Goal: Task Accomplishment & Management: Use online tool/utility

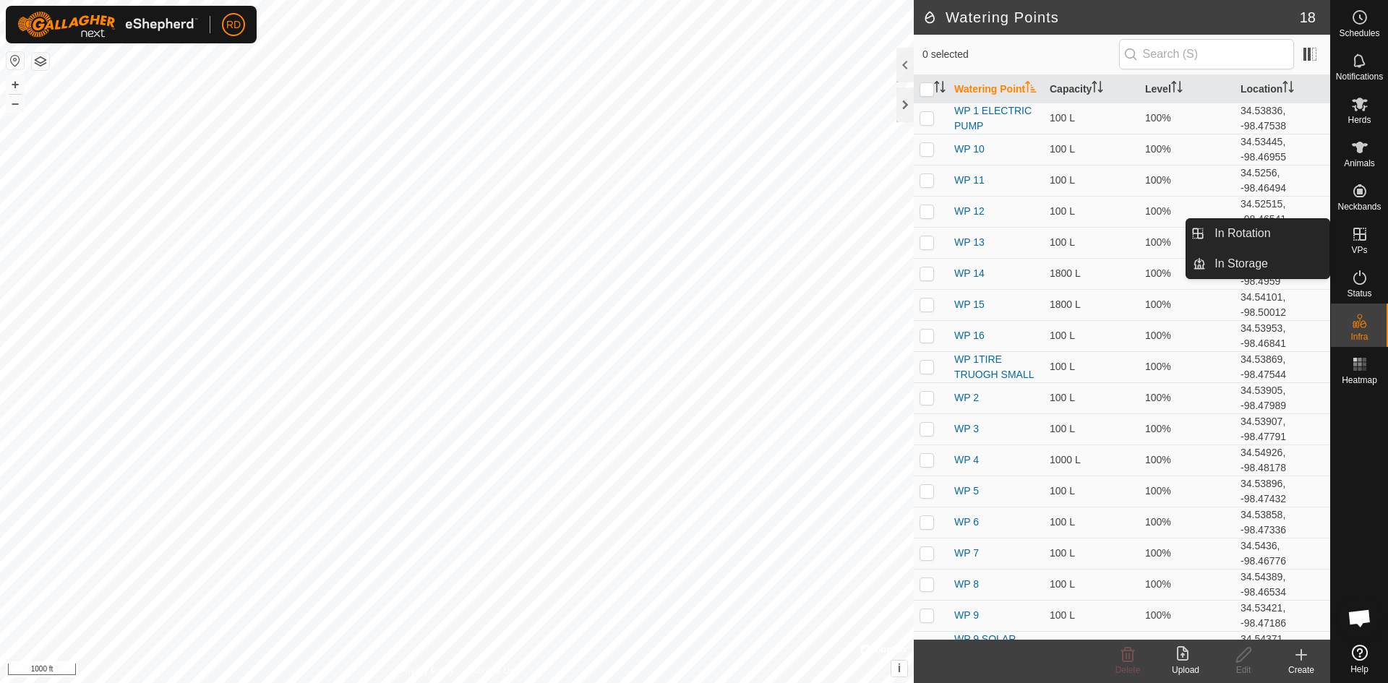
click at [1362, 234] on icon at bounding box center [1359, 234] width 13 height 13
click at [1250, 235] on link "In Rotation" at bounding box center [1268, 233] width 124 height 29
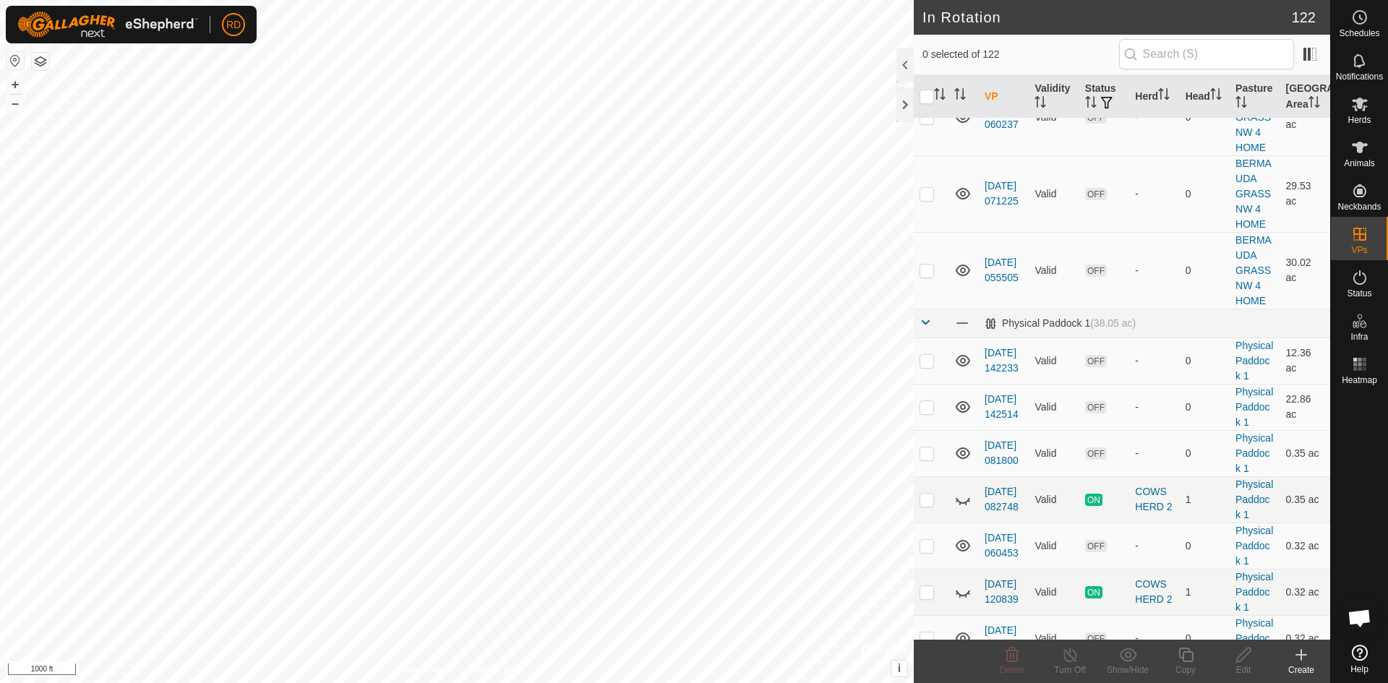
scroll to position [5324, 0]
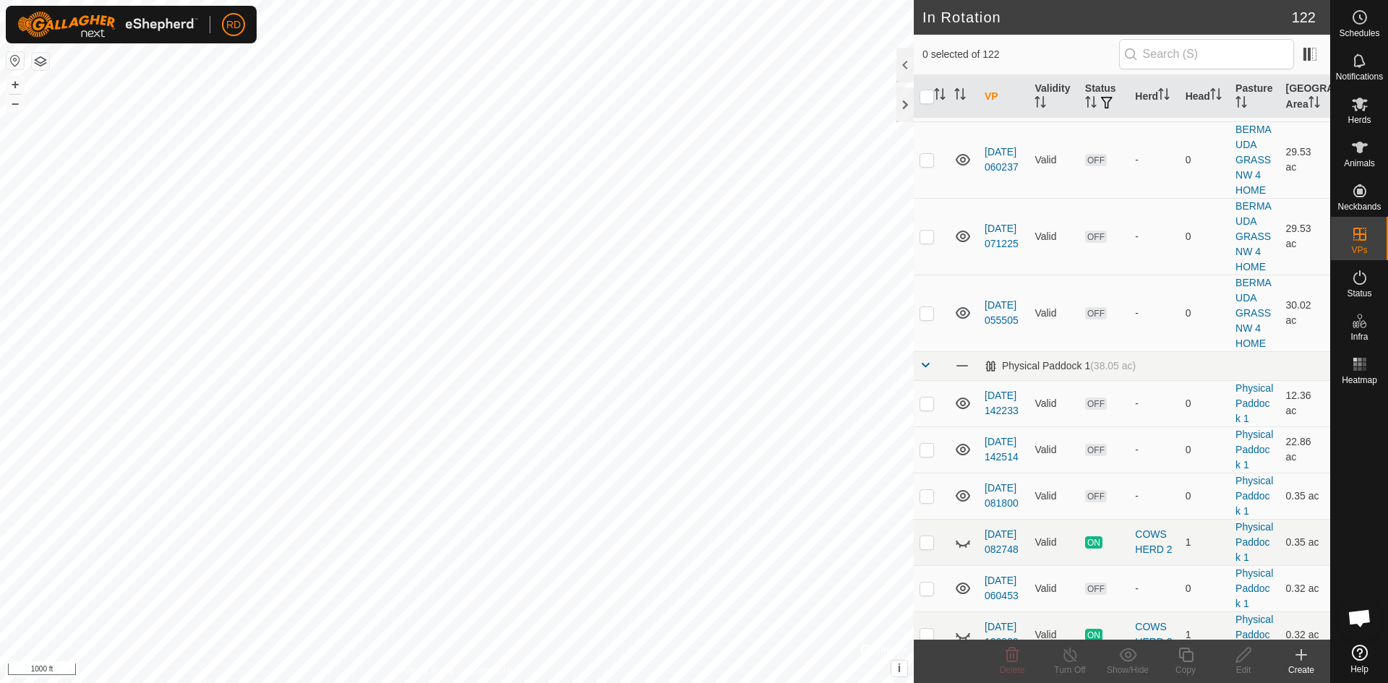
checkbox input "true"
click at [1187, 651] on icon at bounding box center [1185, 655] width 14 height 14
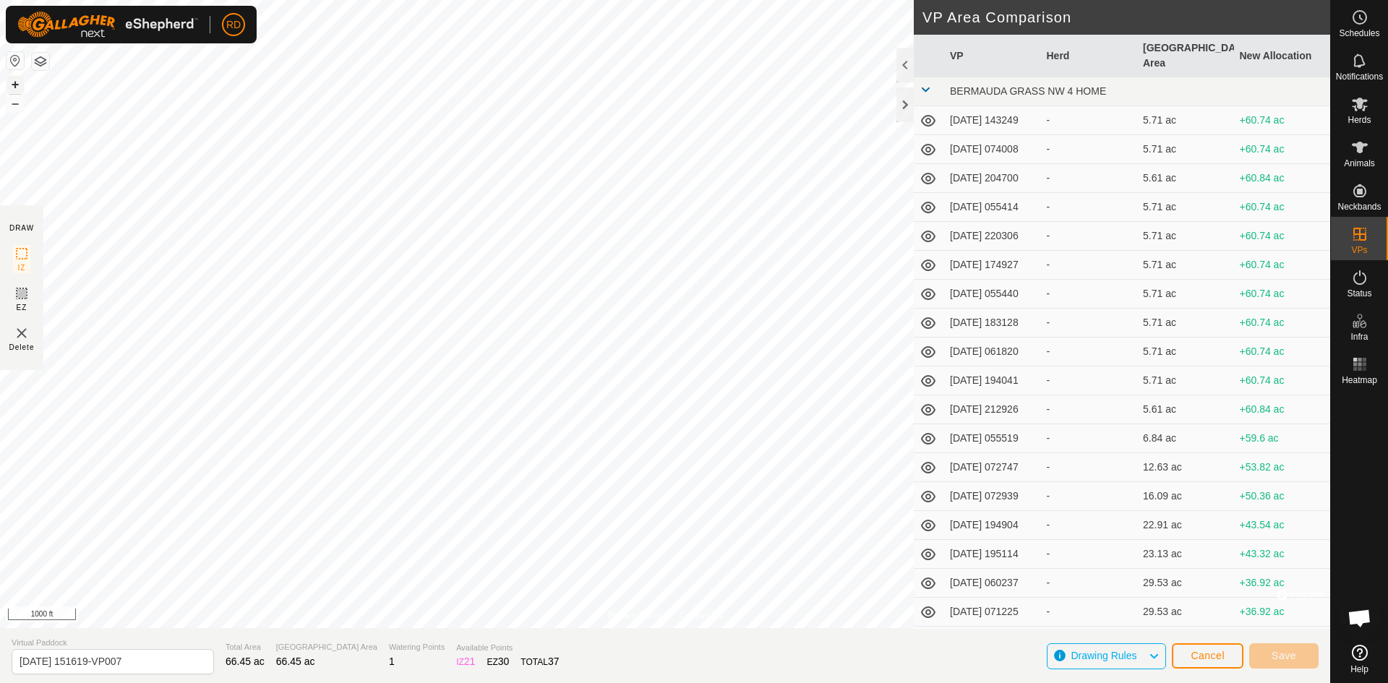
click at [12, 80] on button "+" at bounding box center [15, 84] width 17 height 17
click at [14, 81] on button "+" at bounding box center [15, 84] width 17 height 17
click at [673, 616] on div "Privacy Policy Contact Us W41 3575267443 COWS HERD 2 [DATE] 151619-VP006 + – ⇧ …" at bounding box center [665, 314] width 1330 height 628
click at [10, 85] on button "+" at bounding box center [15, 84] width 17 height 17
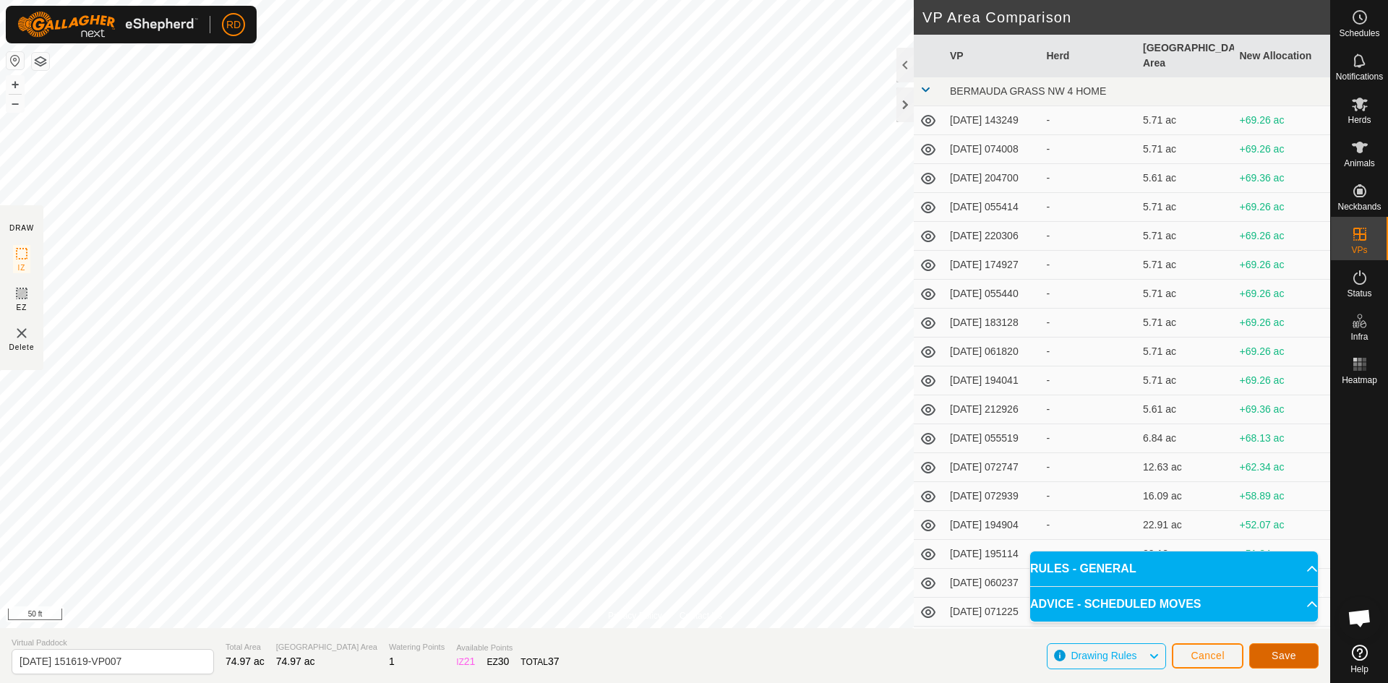
click at [1285, 648] on button "Save" at bounding box center [1283, 655] width 69 height 25
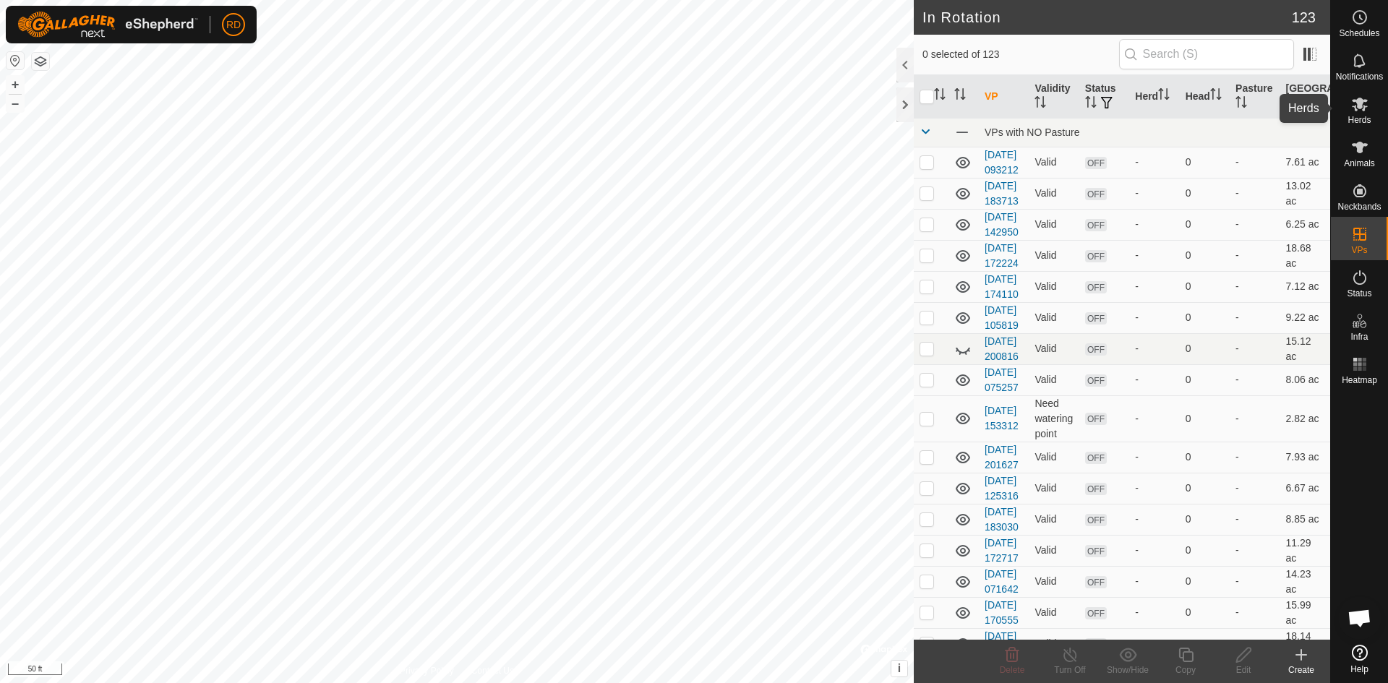
click at [1354, 107] on icon at bounding box center [1360, 105] width 16 height 14
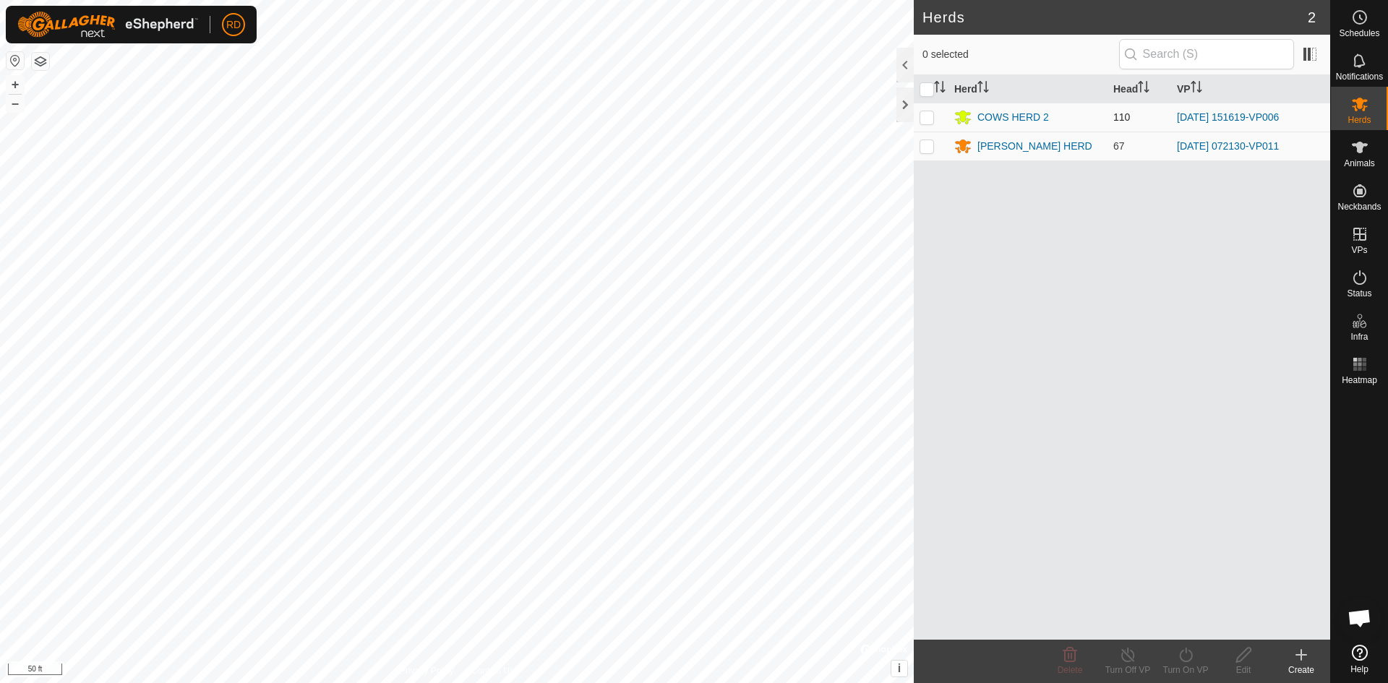
click at [926, 117] on p-checkbox at bounding box center [926, 117] width 14 height 12
checkbox input "true"
click at [1187, 662] on icon at bounding box center [1186, 654] width 18 height 17
click at [1181, 624] on link "Now" at bounding box center [1228, 623] width 143 height 29
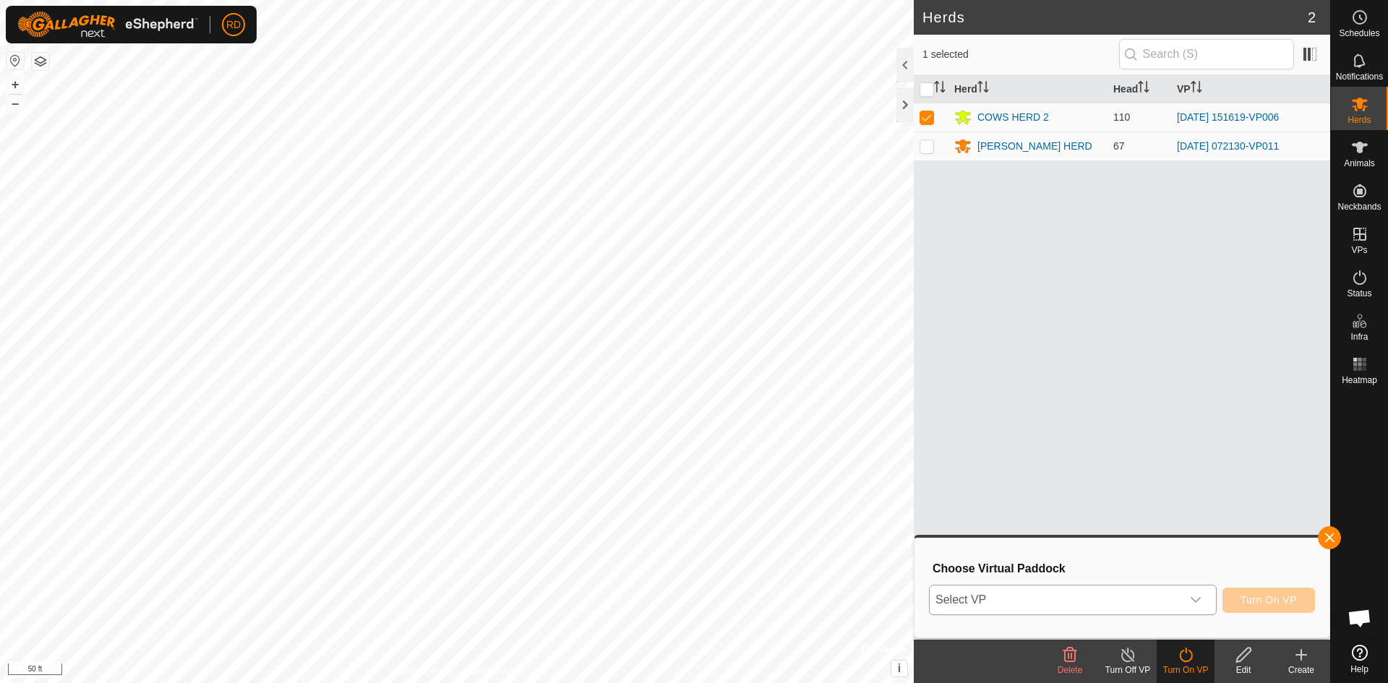
click at [1195, 601] on icon "dropdown trigger" at bounding box center [1195, 600] width 10 height 6
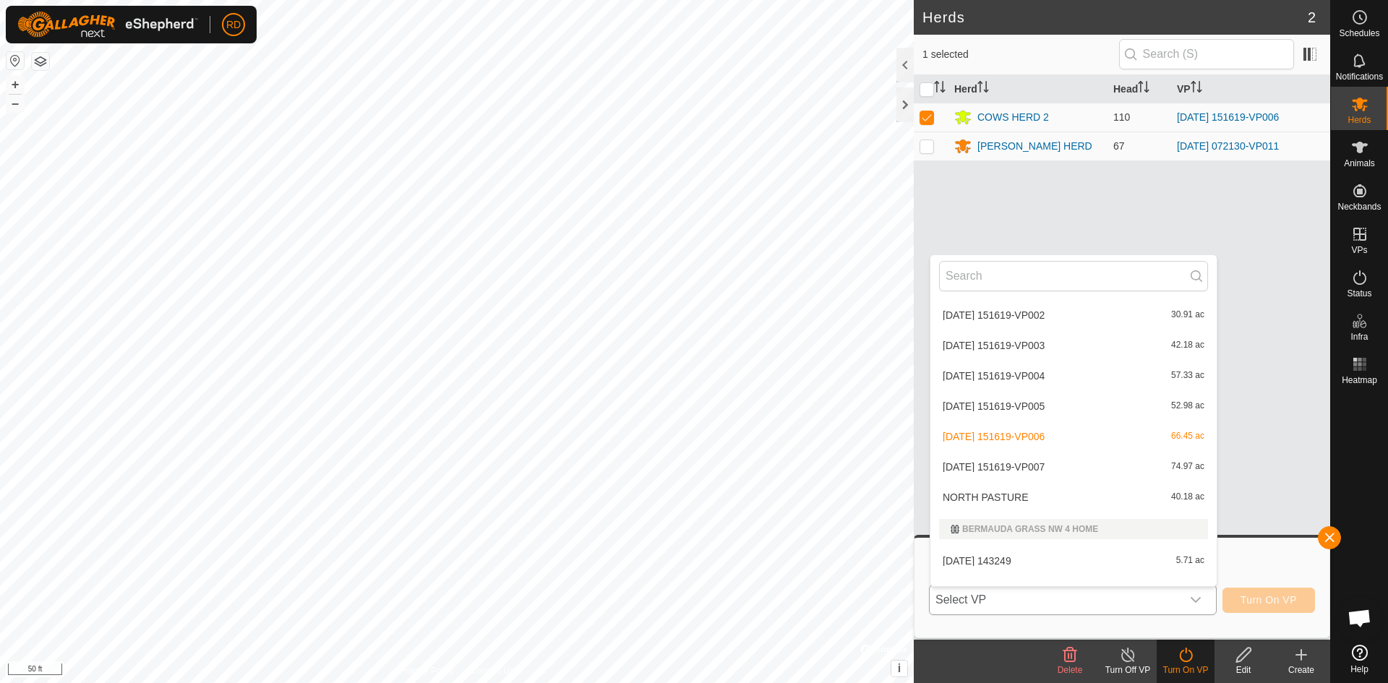
scroll to position [2722, 0]
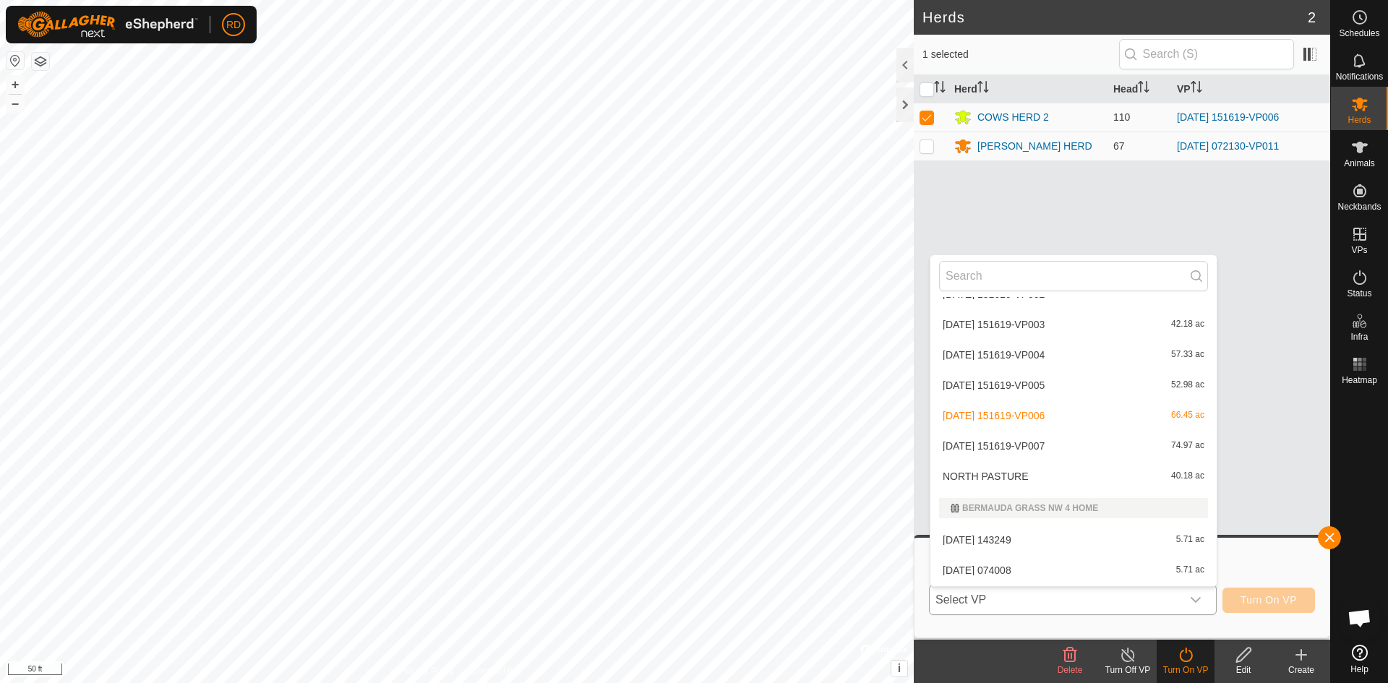
click at [994, 441] on li "[DATE] 151619-VP007 74.97 ac" at bounding box center [1073, 445] width 286 height 29
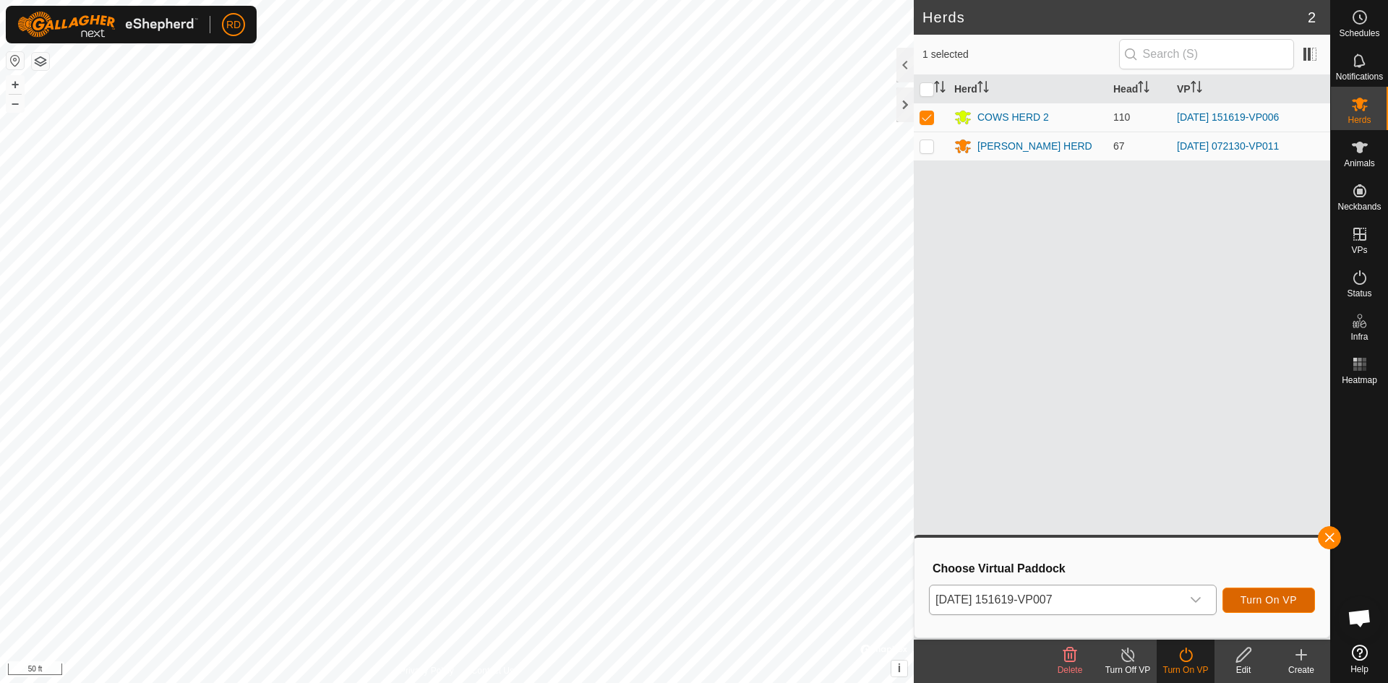
click at [1282, 593] on button "Turn On VP" at bounding box center [1268, 600] width 93 height 25
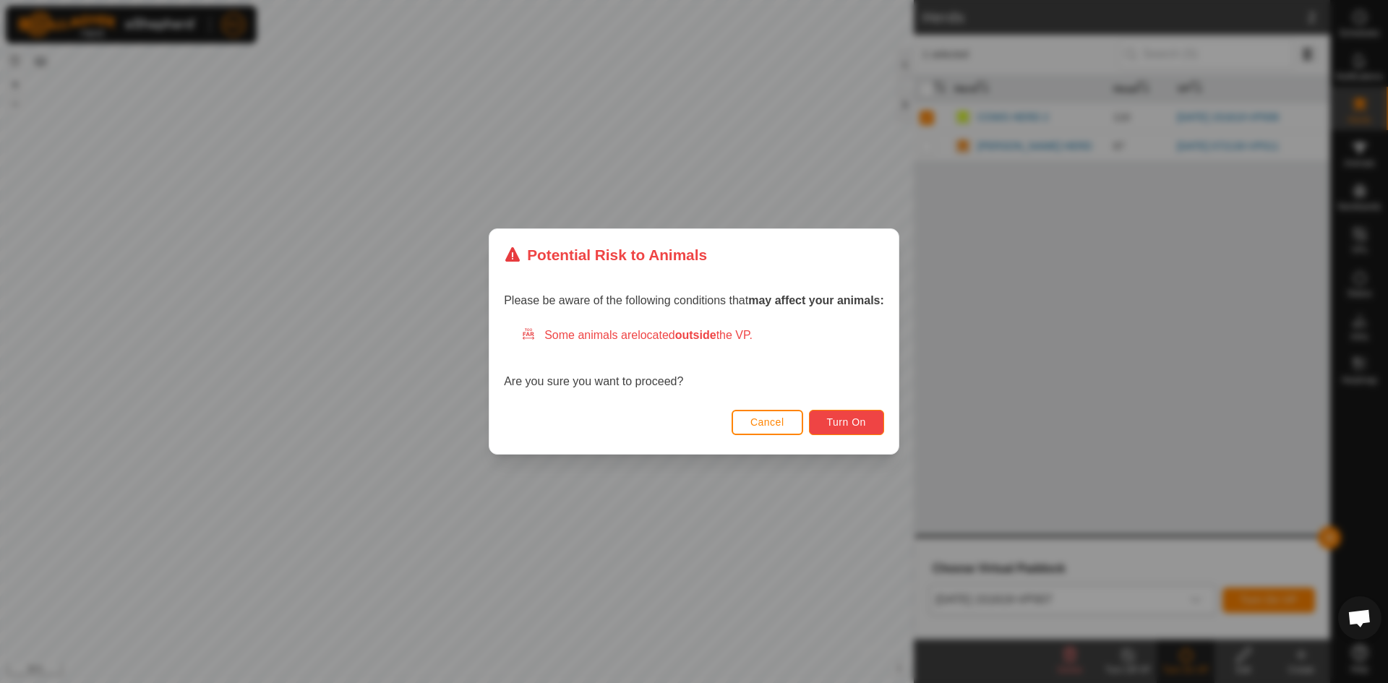
click at [838, 430] on button "Turn On" at bounding box center [846, 422] width 75 height 25
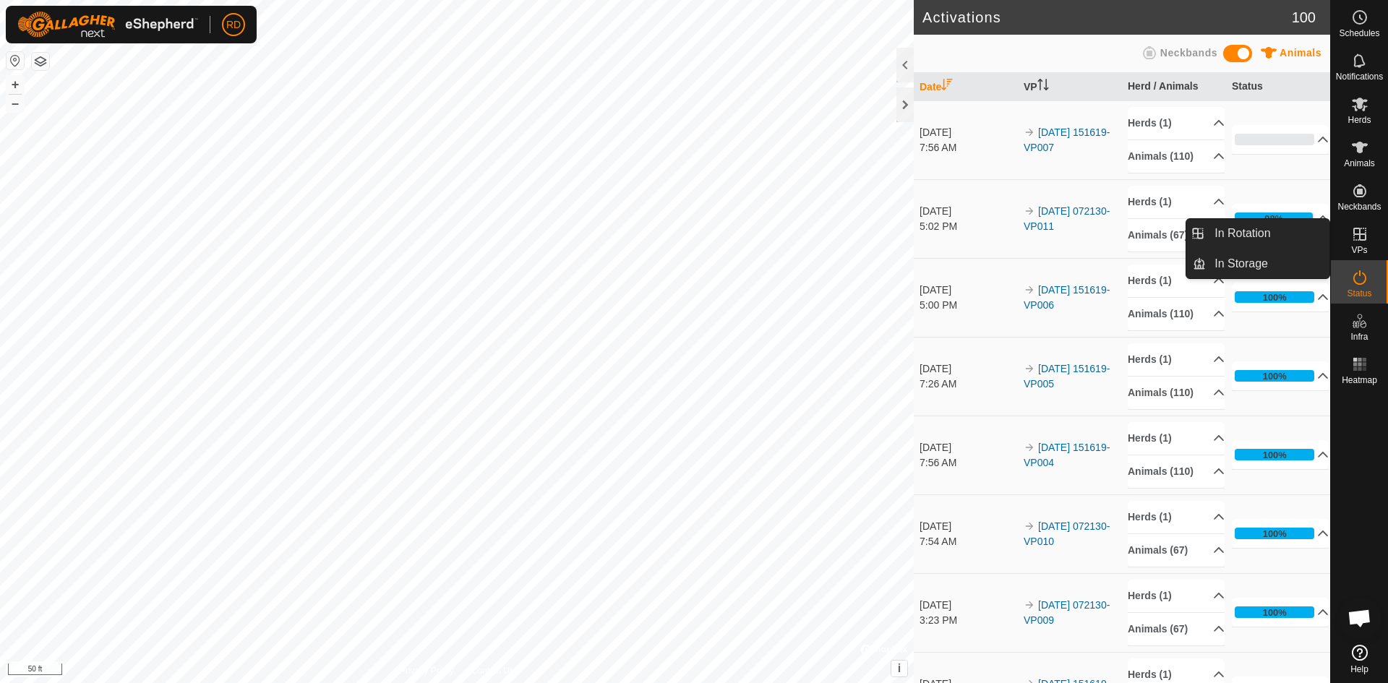
click at [1361, 240] on icon at bounding box center [1359, 234] width 13 height 13
click at [1255, 236] on link "In Rotation" at bounding box center [1268, 233] width 124 height 29
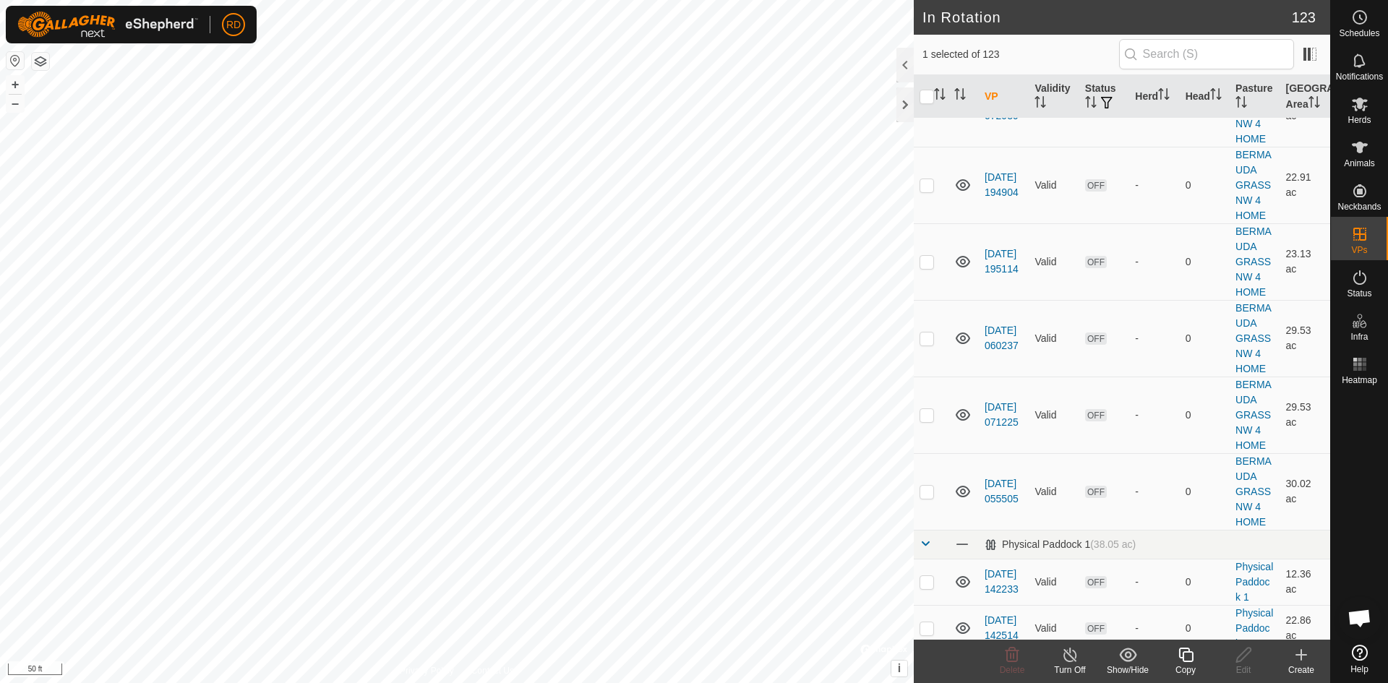
scroll to position [5330, 0]
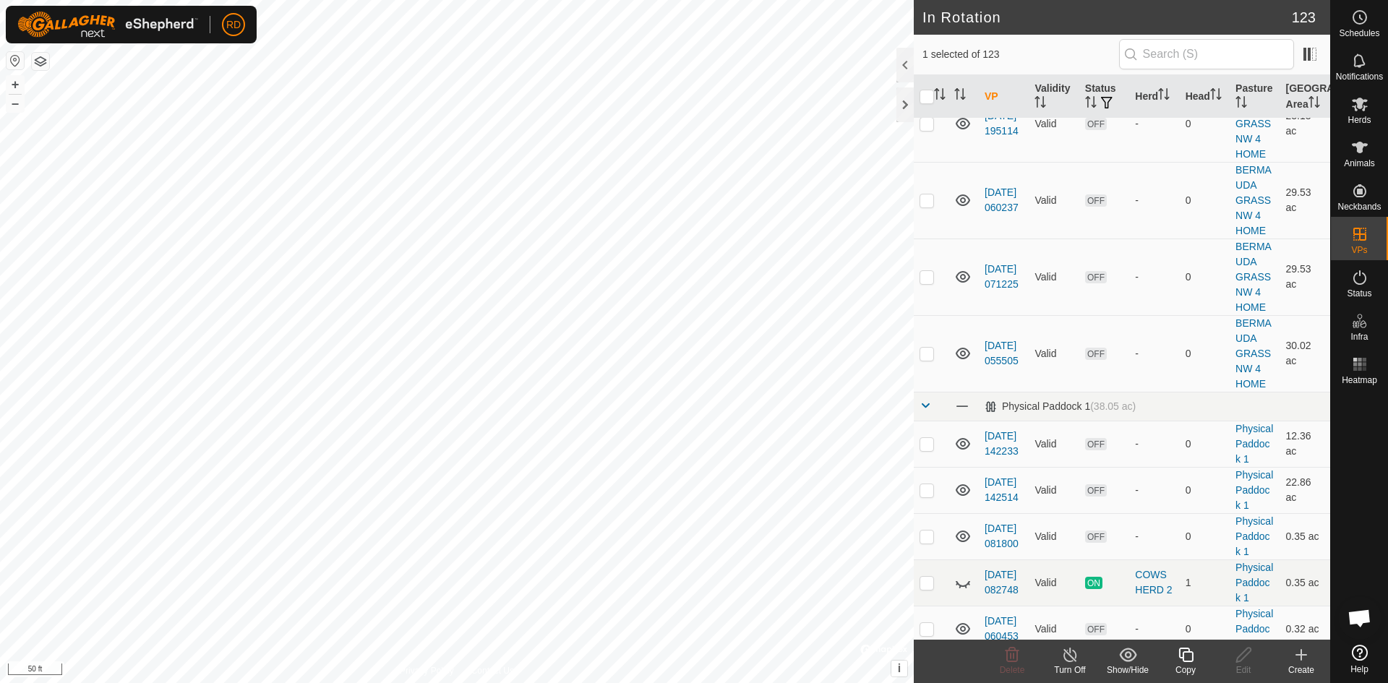
checkbox input "false"
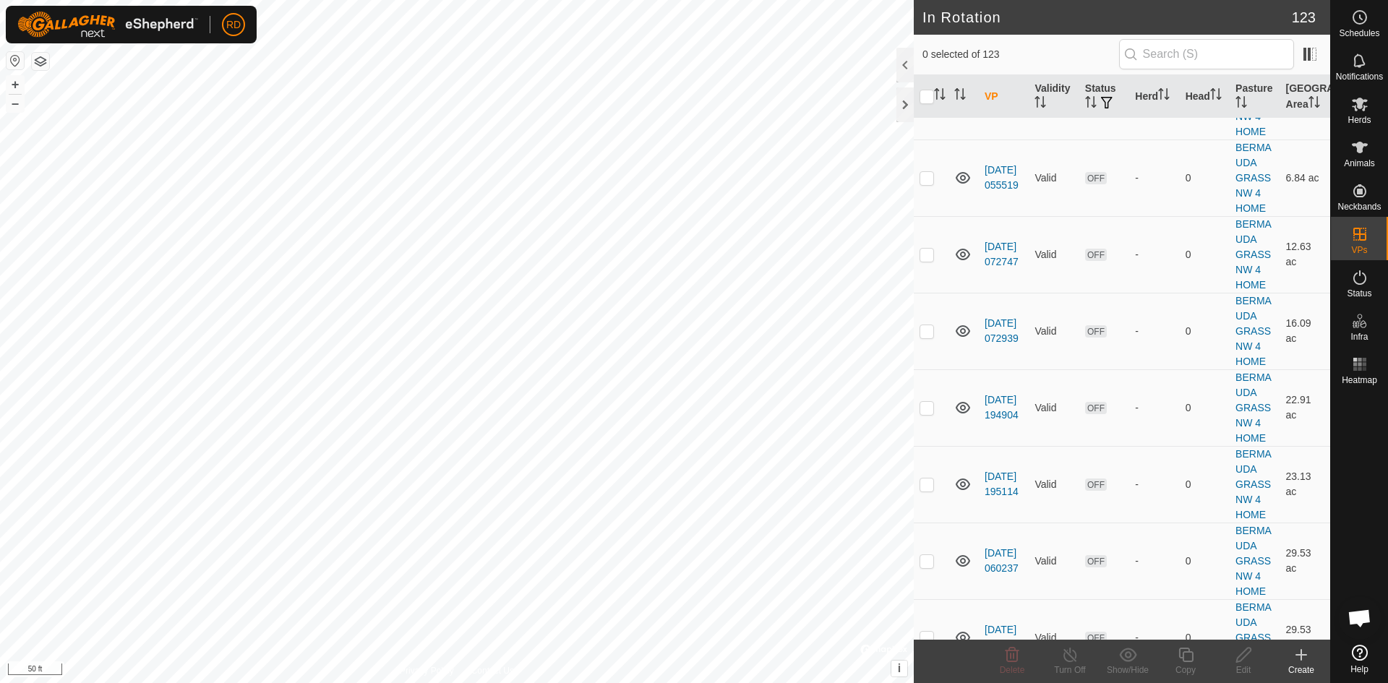
scroll to position [4917, 0]
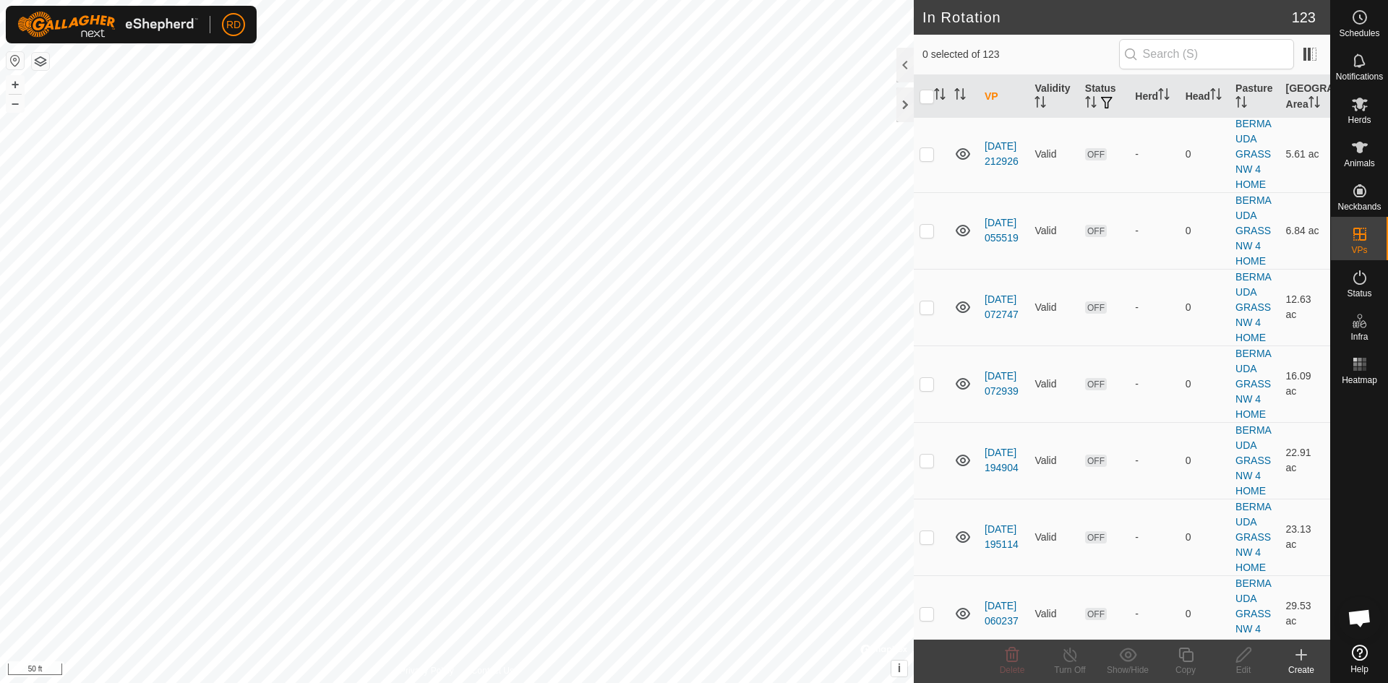
checkbox input "true"
click at [15, 106] on button "–" at bounding box center [15, 103] width 17 height 17
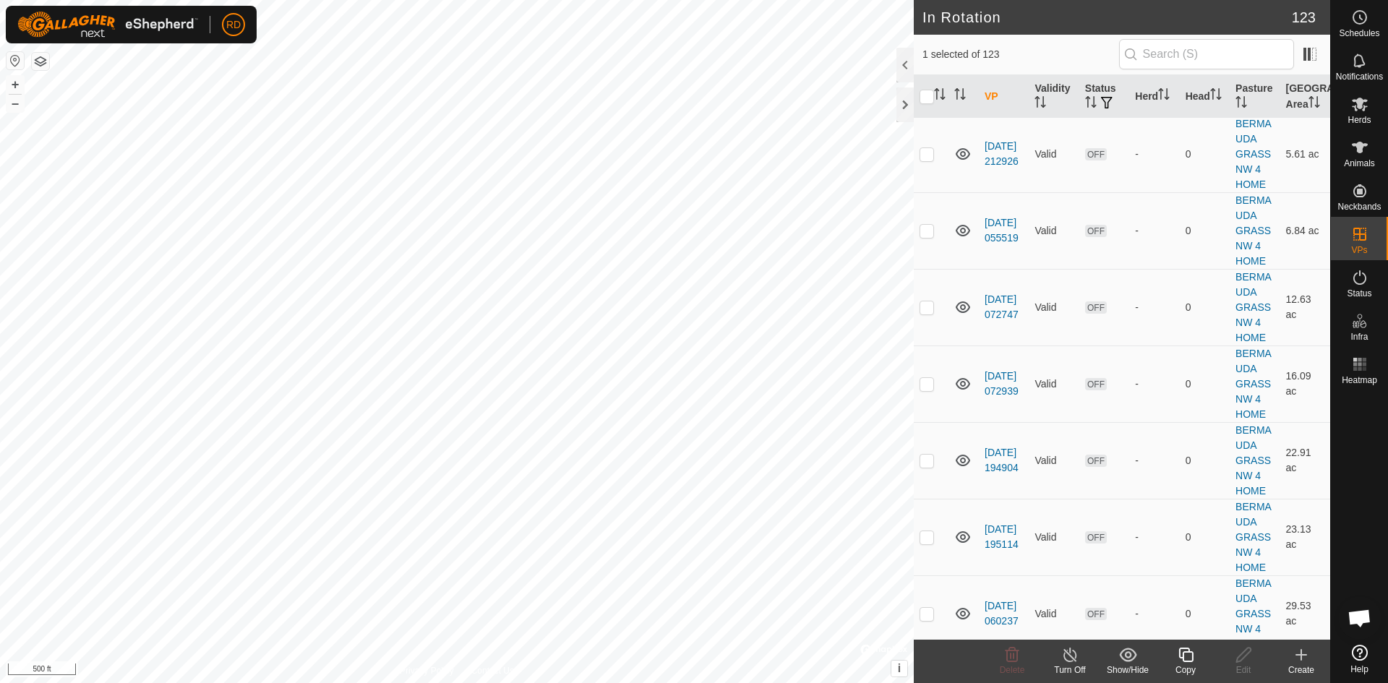
click at [1188, 659] on icon at bounding box center [1186, 654] width 18 height 17
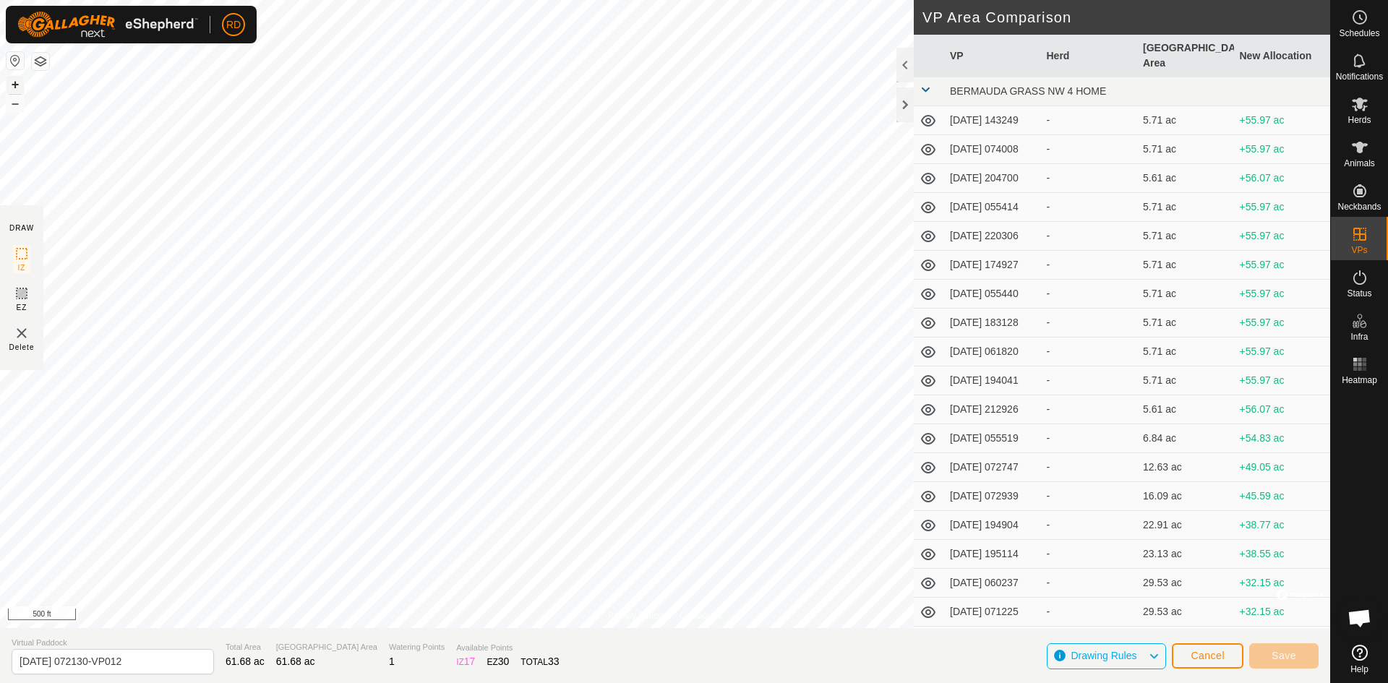
click at [15, 87] on button "+" at bounding box center [15, 84] width 17 height 17
click at [14, 87] on button "+" at bounding box center [15, 84] width 17 height 17
click at [137, 682] on html "RD Schedules Notifications Herds Animals Neckbands VPs Status Infra Heatmap Hel…" at bounding box center [694, 341] width 1388 height 683
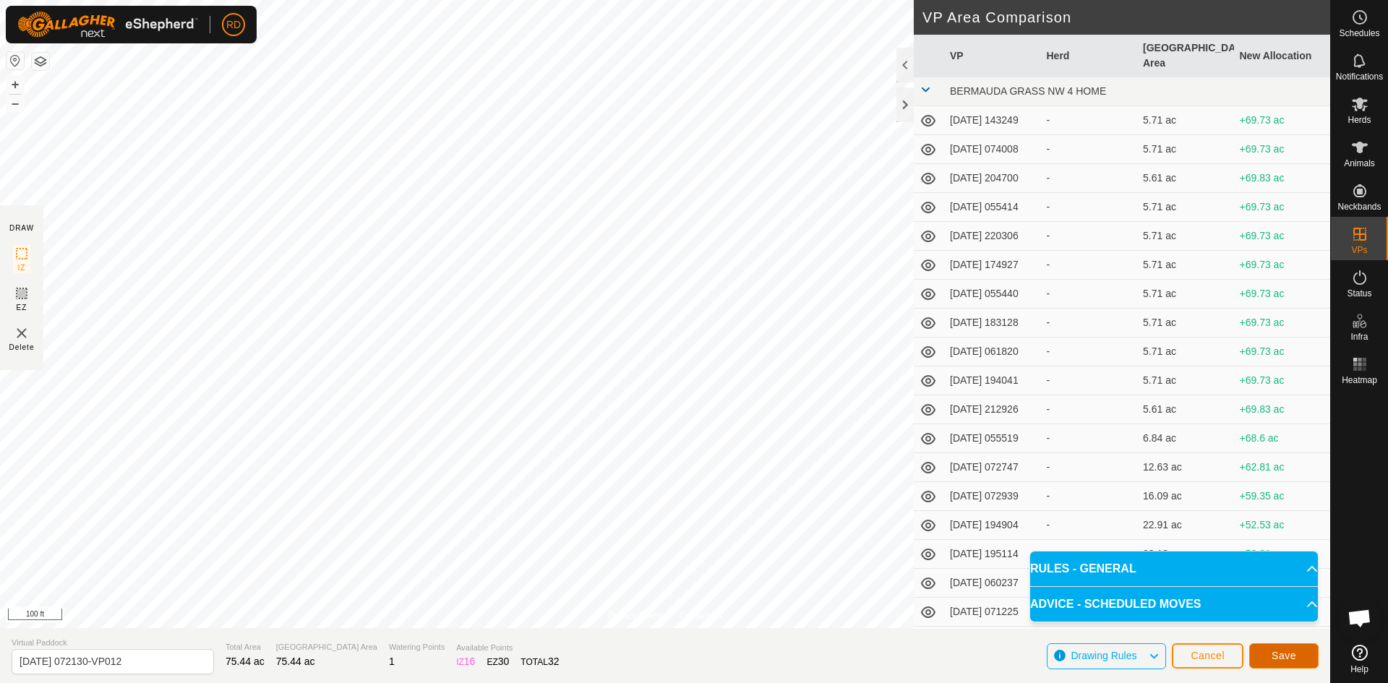
click at [1289, 654] on span "Save" at bounding box center [1283, 656] width 25 height 12
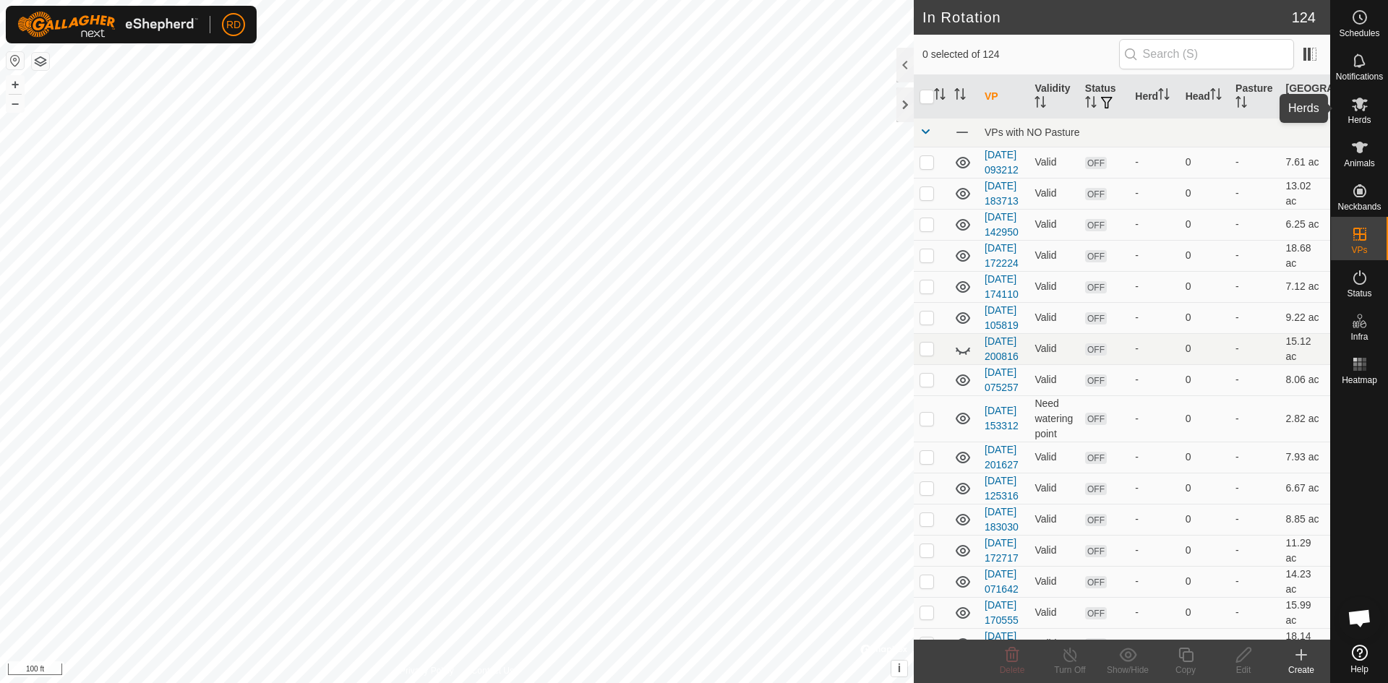
click at [1362, 108] on icon at bounding box center [1360, 105] width 16 height 14
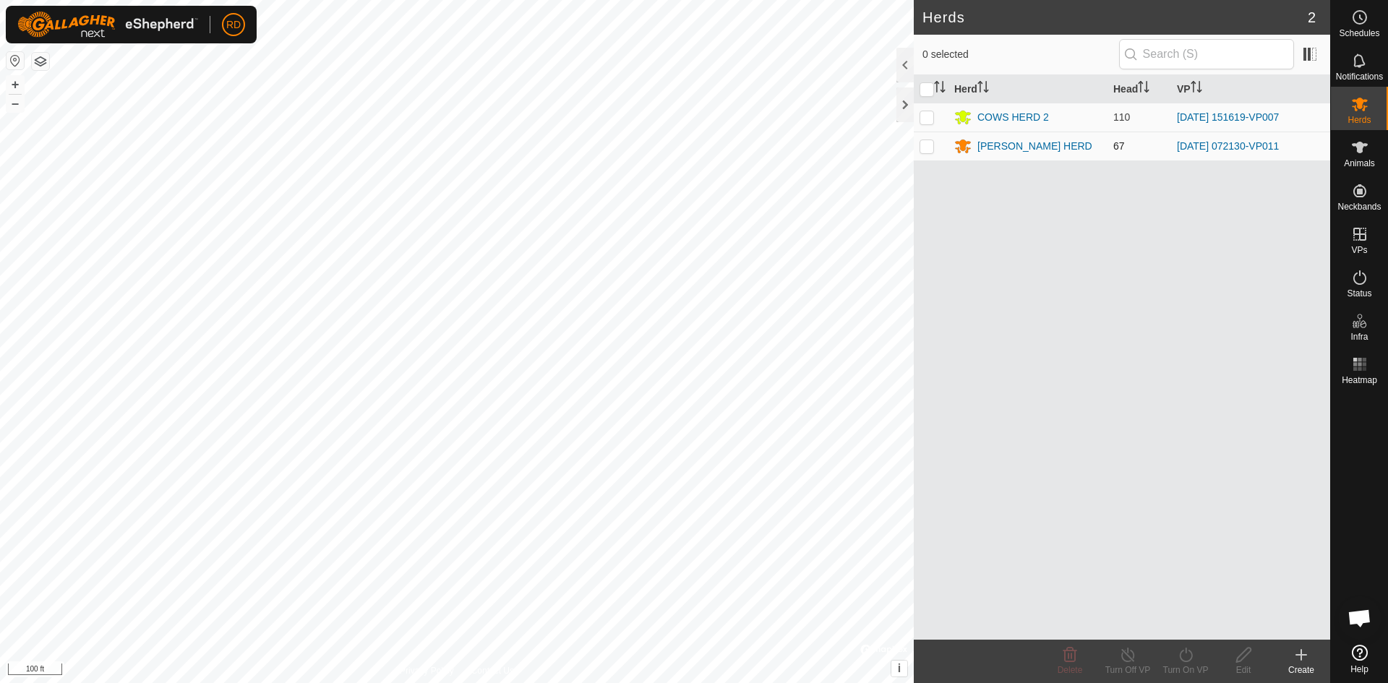
click at [925, 145] on p-checkbox at bounding box center [926, 146] width 14 height 12
checkbox input "true"
click at [1186, 661] on icon at bounding box center [1186, 654] width 18 height 17
click at [1172, 627] on link "Now" at bounding box center [1228, 623] width 143 height 29
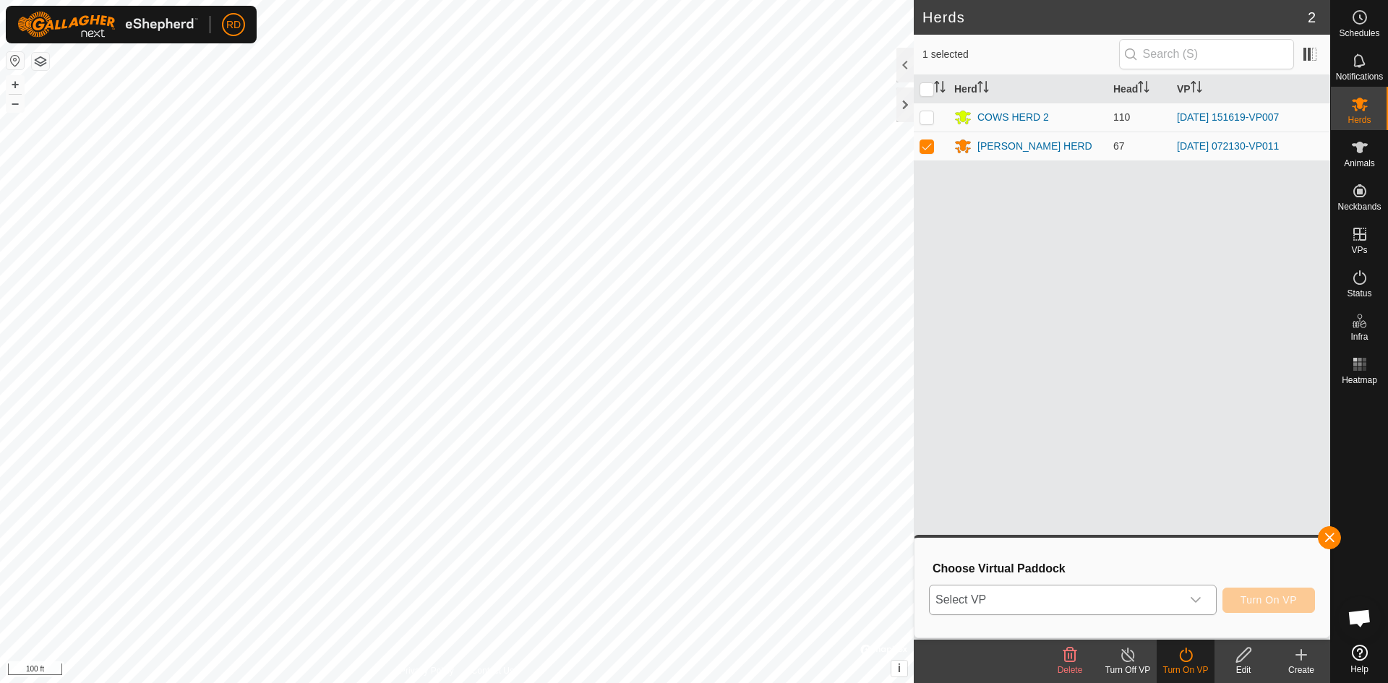
click at [1192, 605] on icon "dropdown trigger" at bounding box center [1196, 600] width 12 height 12
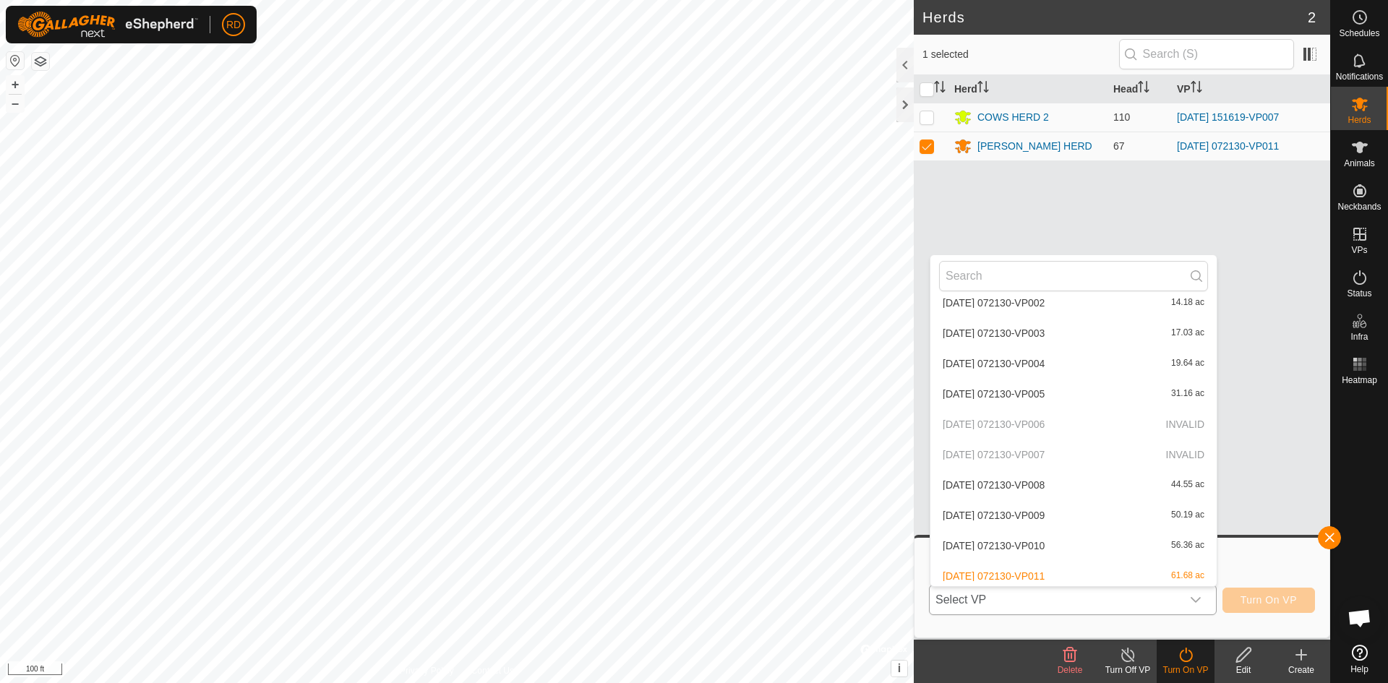
scroll to position [2445, 0]
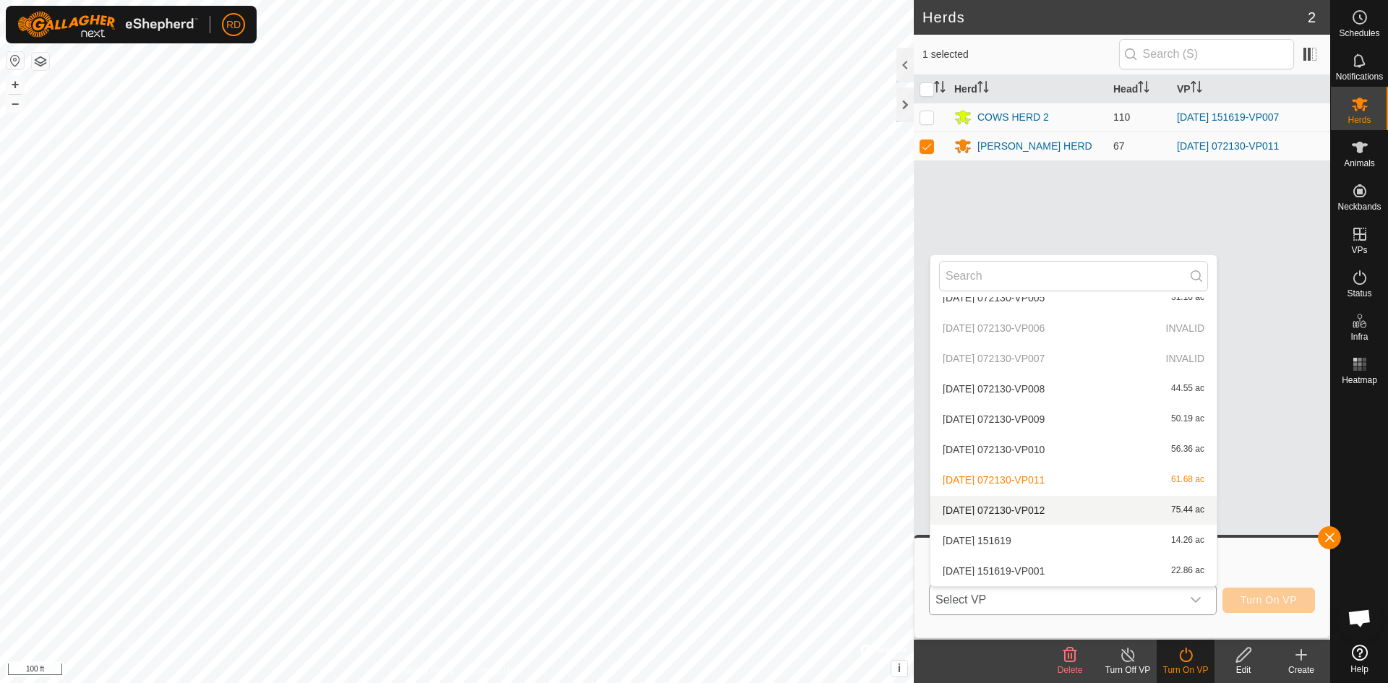
click at [1061, 510] on li "[DATE] 072130-VP012 75.44 ac" at bounding box center [1073, 510] width 286 height 29
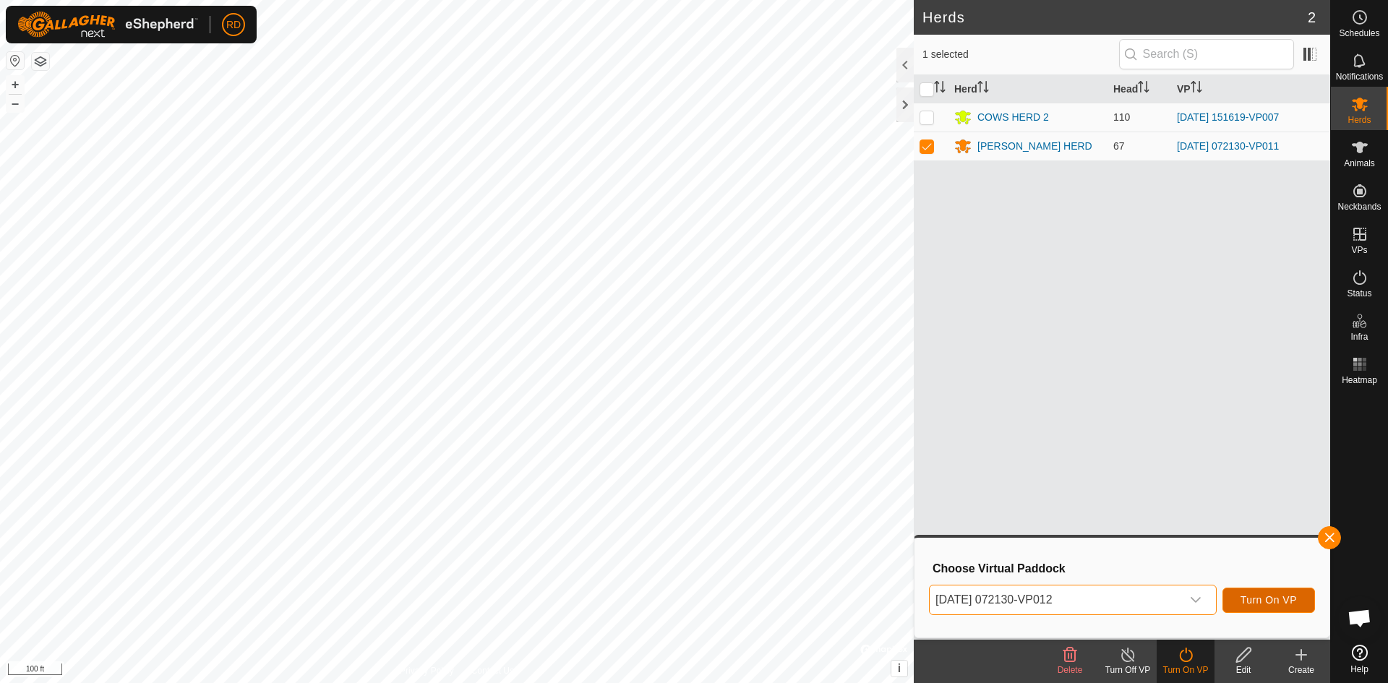
click at [1259, 598] on span "Turn On VP" at bounding box center [1268, 600] width 56 height 12
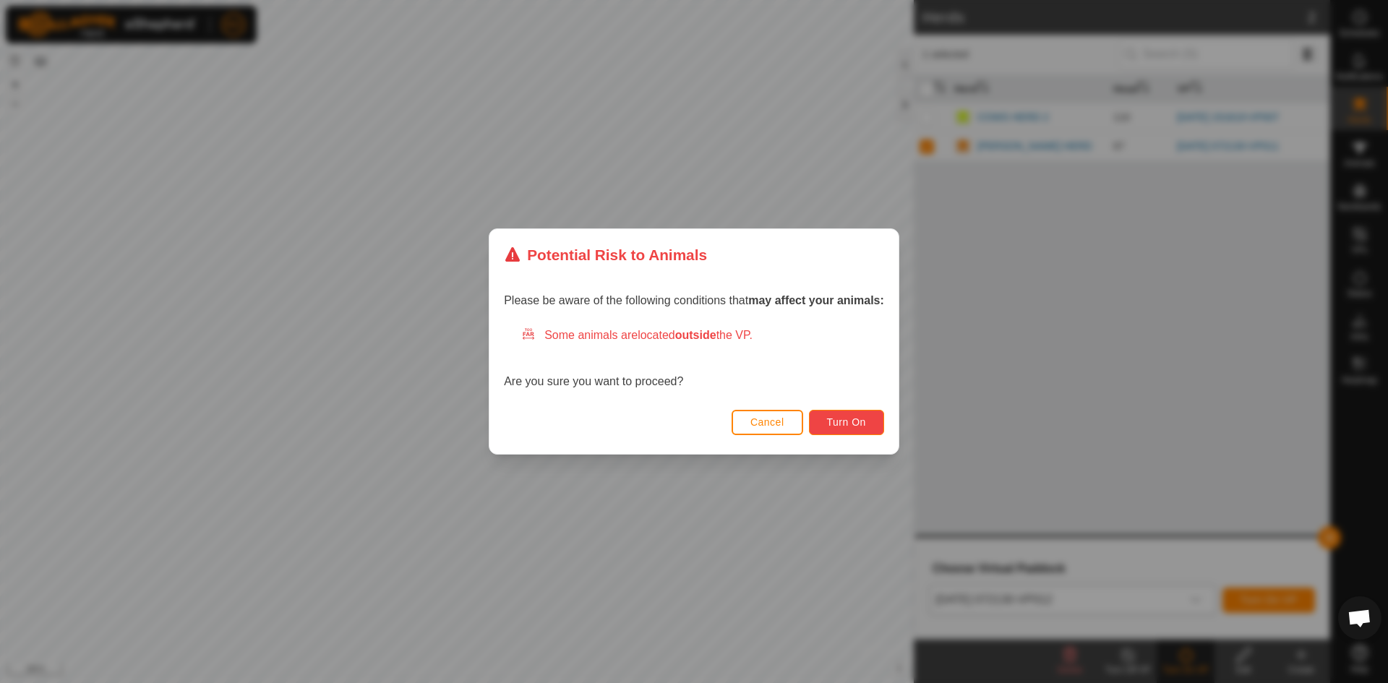
click at [860, 424] on span "Turn On" at bounding box center [846, 422] width 39 height 12
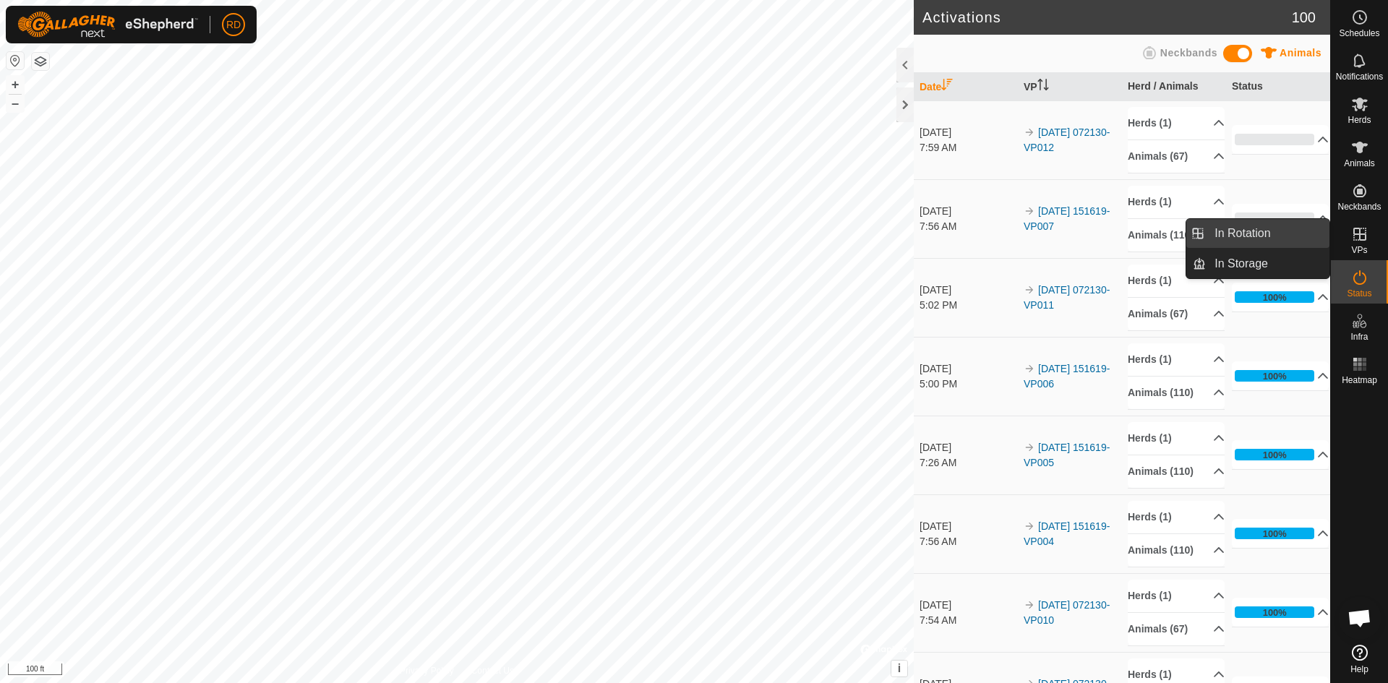
click at [1224, 233] on link "In Rotation" at bounding box center [1268, 233] width 124 height 29
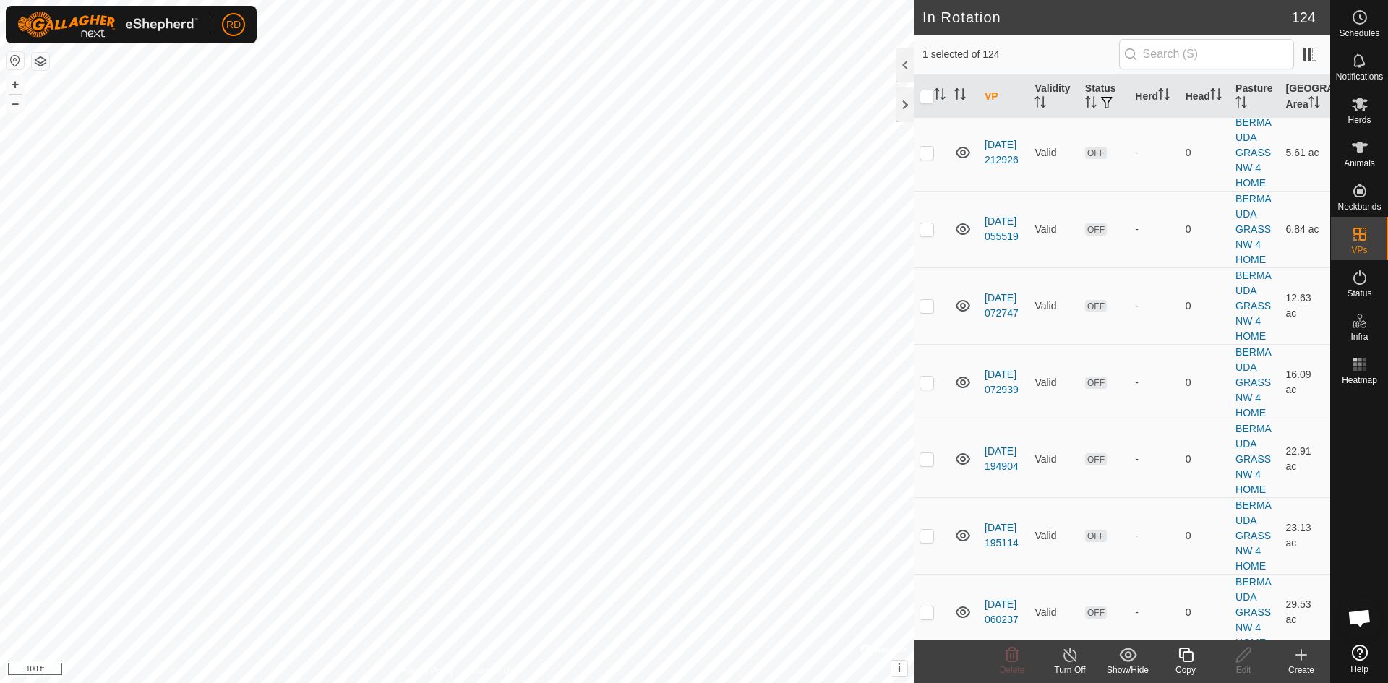
scroll to position [4947, 0]
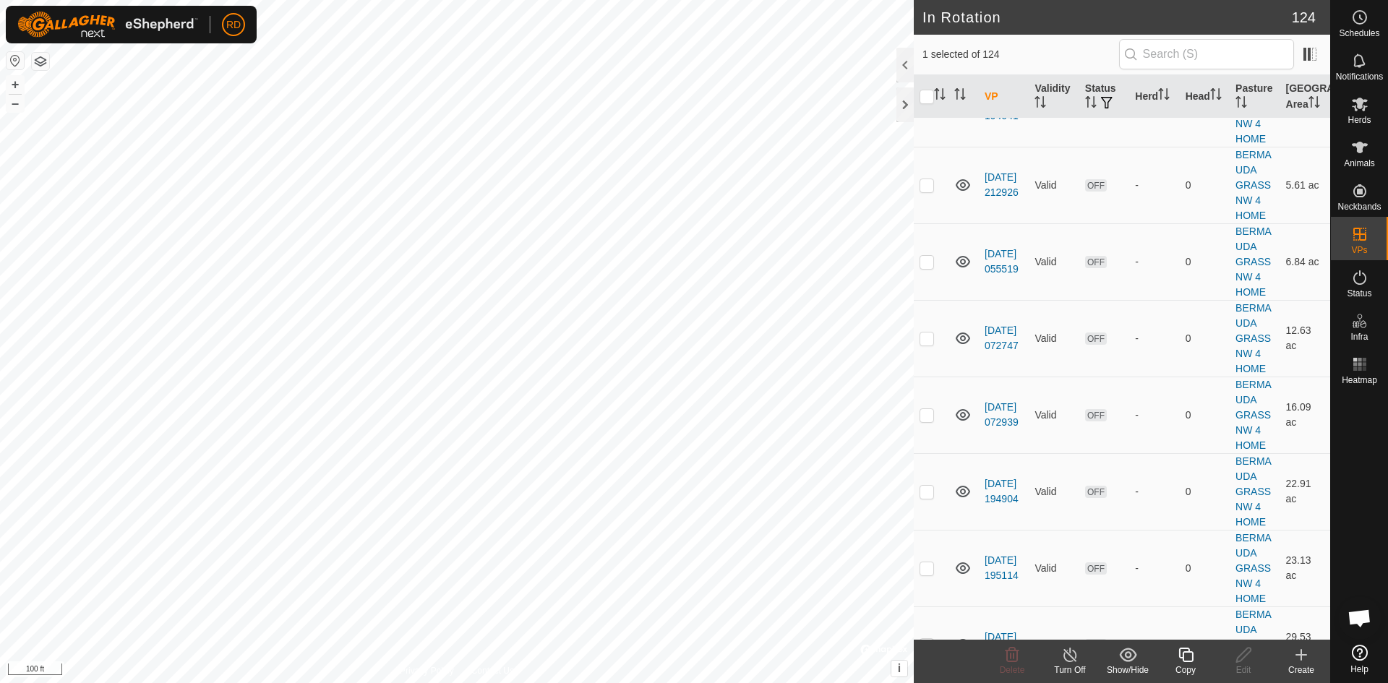
checkbox input "false"
